Goal: Task Accomplishment & Management: Use online tool/utility

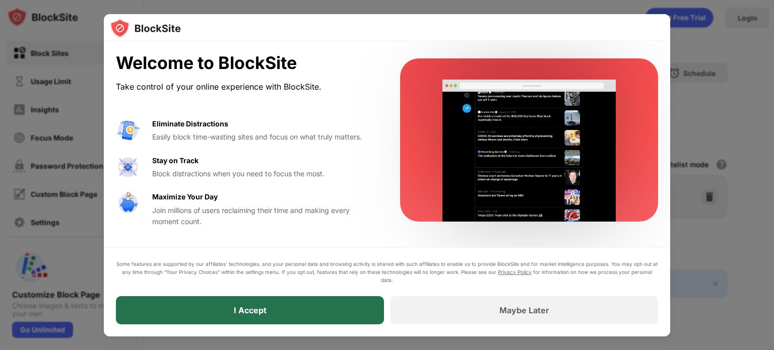
click at [269, 317] on div "I Accept" at bounding box center [250, 310] width 268 height 28
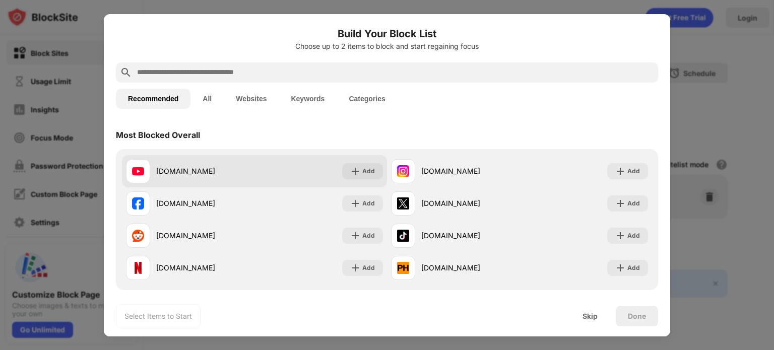
click at [189, 171] on div "[DOMAIN_NAME]" at bounding box center [205, 171] width 98 height 11
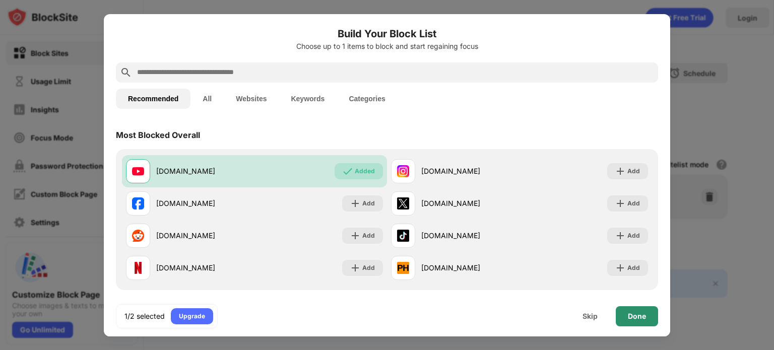
click at [649, 321] on div "Done" at bounding box center [637, 316] width 42 height 20
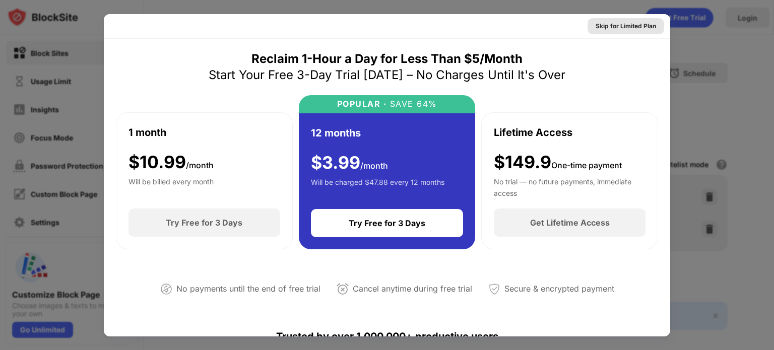
click at [617, 27] on div "Skip for Limited Plan" at bounding box center [626, 26] width 60 height 10
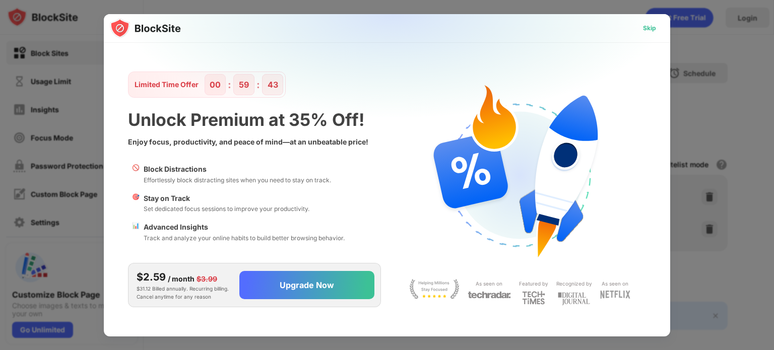
click at [647, 22] on div "Skip" at bounding box center [649, 28] width 29 height 16
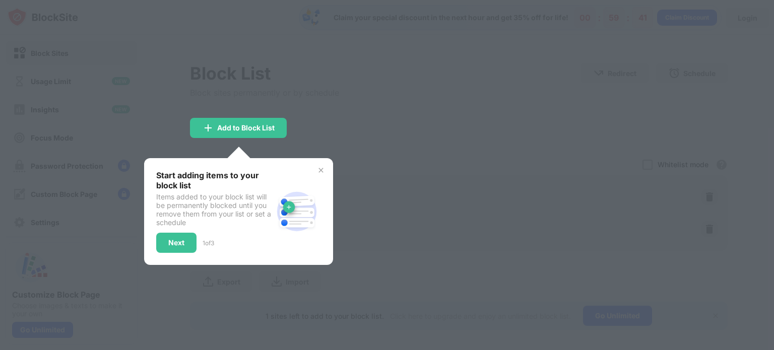
click at [330, 127] on div at bounding box center [387, 175] width 774 height 350
click at [322, 171] on img at bounding box center [321, 170] width 8 height 8
